Goal: Task Accomplishment & Management: Manage account settings

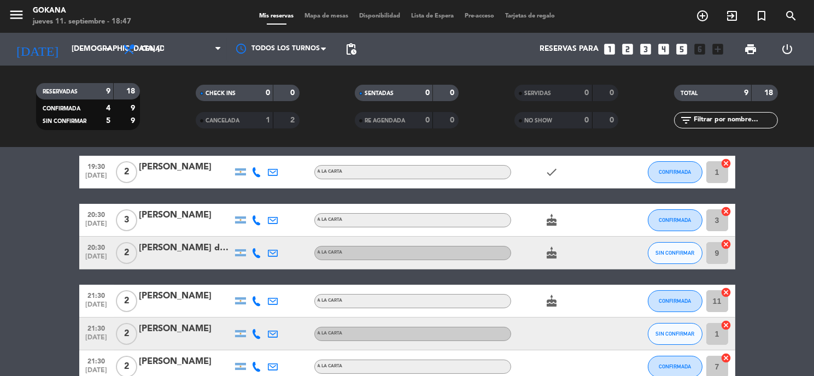
scroll to position [61, 0]
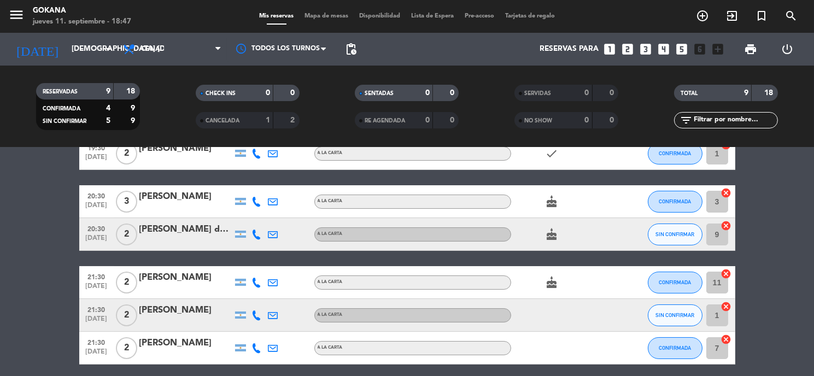
click at [556, 281] on icon "cake" at bounding box center [552, 282] width 13 height 13
click at [549, 236] on icon "cake" at bounding box center [552, 234] width 13 height 13
click at [551, 194] on div "cake" at bounding box center [560, 201] width 98 height 32
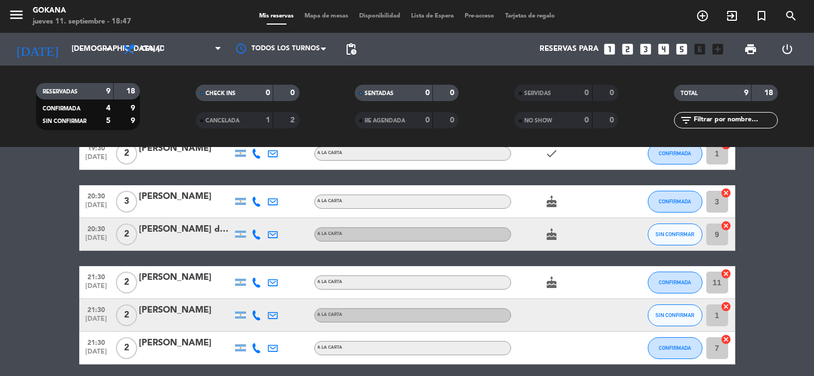
click at [552, 200] on icon "cake" at bounding box center [552, 201] width 13 height 13
click at [551, 178] on div "19:30 [DATE] 2 [PERSON_NAME] A [PERSON_NAME] check CONFIRMADA 1 cancel 20:30 [D…" at bounding box center [407, 315] width 656 height 357
click at [557, 194] on div "cake" at bounding box center [560, 201] width 98 height 32
click at [555, 200] on icon "cake" at bounding box center [552, 201] width 13 height 13
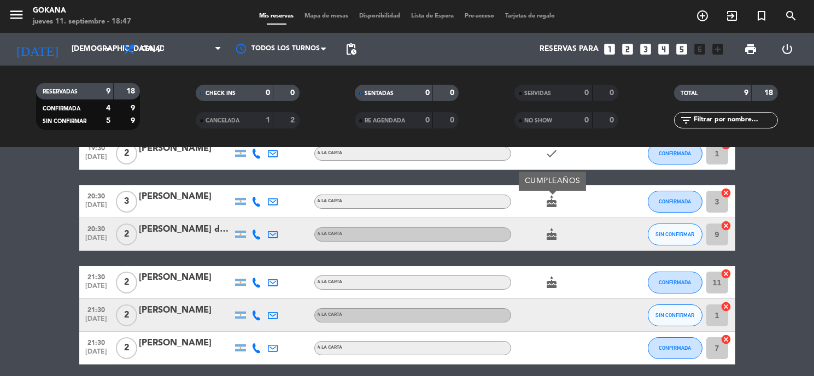
click at [551, 174] on div "CUMPLEAÑOS" at bounding box center [552, 181] width 67 height 19
click at [604, 179] on div "19:30 [DATE] 2 [PERSON_NAME] A [PERSON_NAME] check CONFIRMADA 1 cancel 20:30 [D…" at bounding box center [407, 315] width 656 height 357
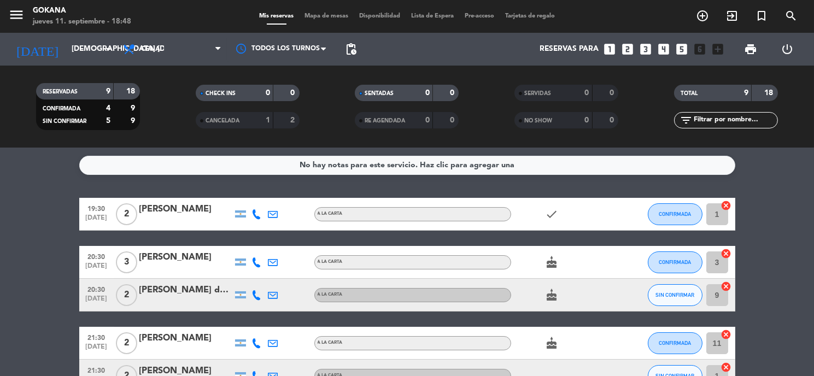
click at [628, 47] on icon "looks_two" at bounding box center [628, 49] width 14 height 14
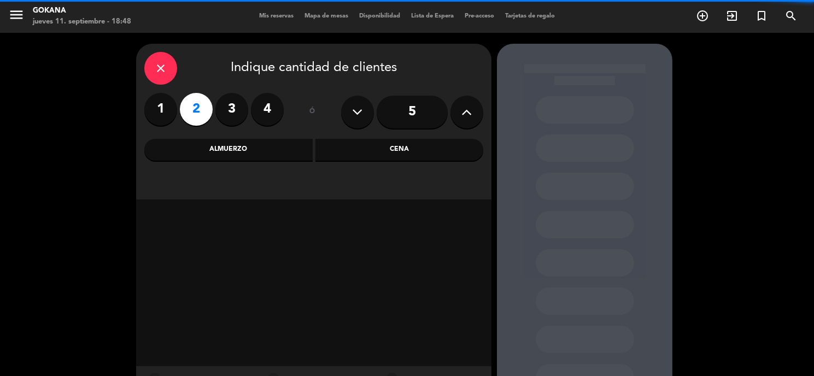
click at [446, 157] on div "Cena" at bounding box center [400, 150] width 168 height 22
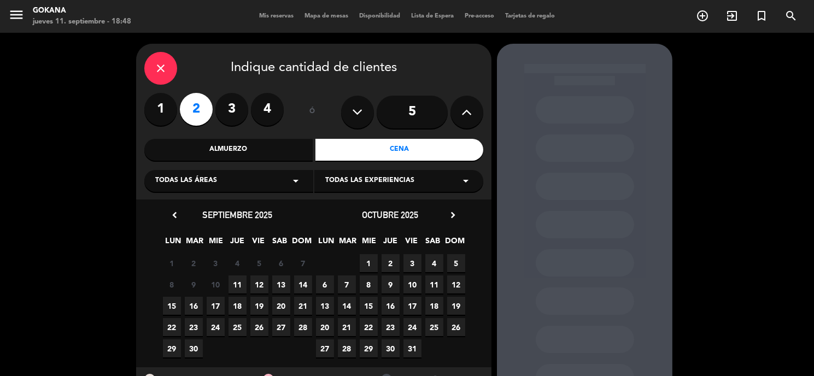
click at [231, 288] on span "11" at bounding box center [238, 285] width 18 height 18
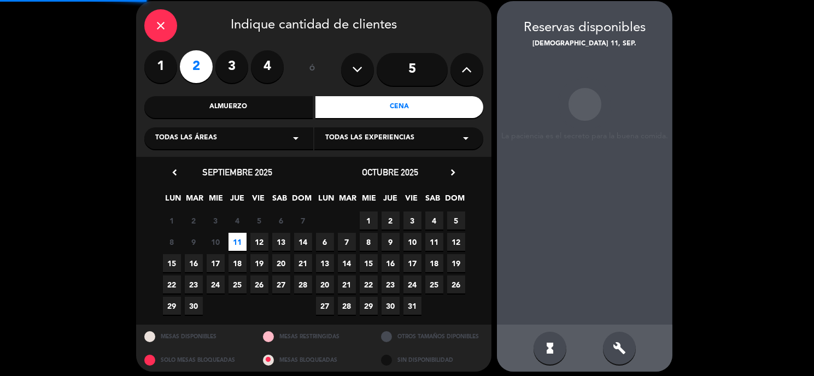
scroll to position [43, 0]
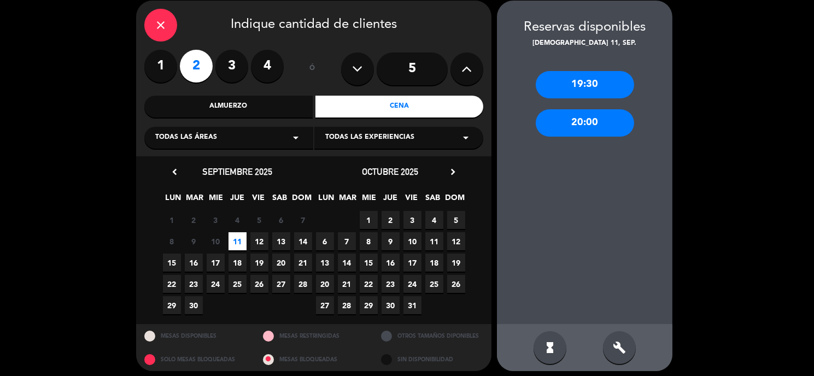
click at [605, 123] on div "20:00" at bounding box center [585, 122] width 98 height 27
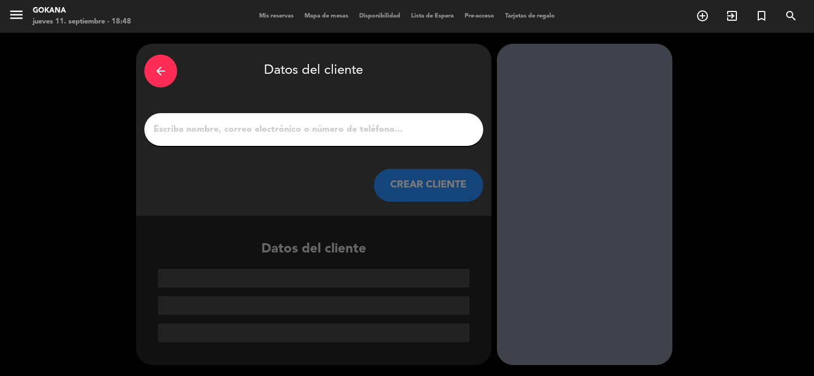
click at [305, 127] on input "1" at bounding box center [314, 129] width 323 height 15
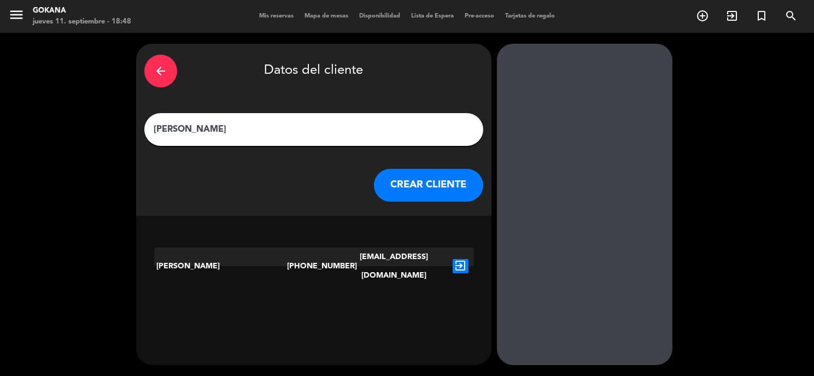
type input "[PERSON_NAME]"
click at [458, 259] on icon "exit_to_app" at bounding box center [461, 266] width 16 height 14
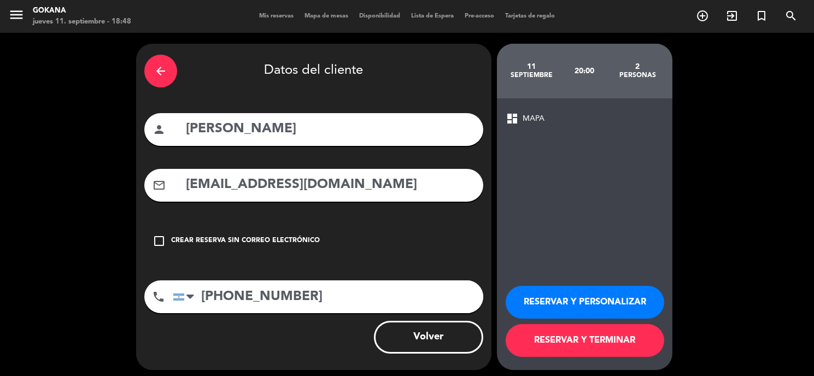
click at [588, 342] on button "RESERVAR Y TERMINAR" at bounding box center [585, 340] width 159 height 33
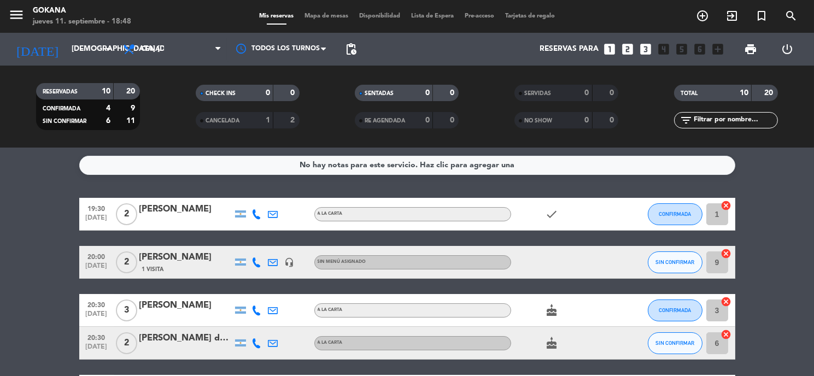
click at [556, 311] on icon "cake" at bounding box center [552, 310] width 13 height 13
click at [519, 294] on div "cake" at bounding box center [560, 310] width 98 height 32
click at [676, 262] on span "SIN CONFIRMAR" at bounding box center [675, 262] width 39 height 6
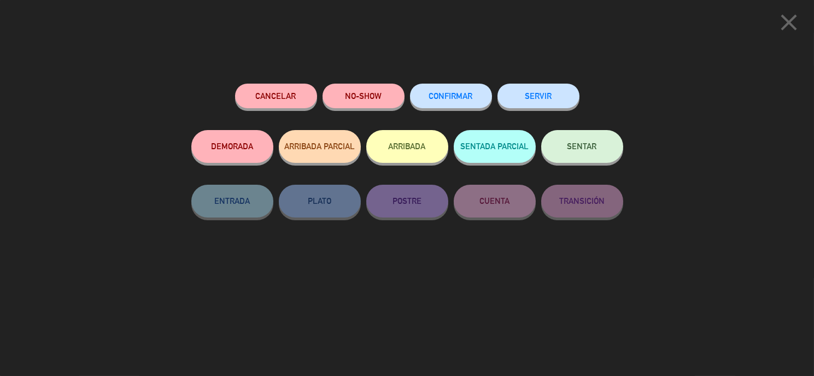
click at [464, 108] on div "CONFIRMAR" at bounding box center [451, 107] width 82 height 46
click at [466, 101] on button "CONFIRMAR" at bounding box center [451, 96] width 82 height 25
